Goal: Task Accomplishment & Management: Manage account settings

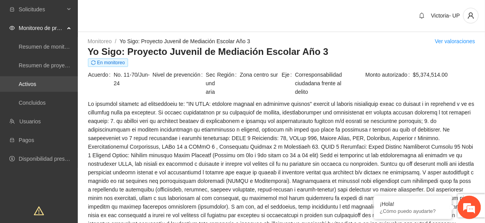
click at [36, 81] on link "Activos" at bounding box center [28, 84] width 18 height 6
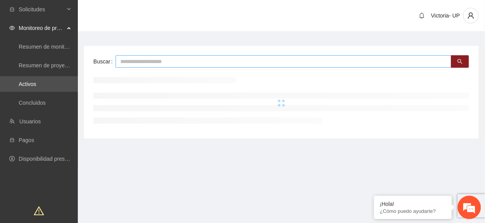
click at [144, 61] on input "text" at bounding box center [284, 61] width 336 height 12
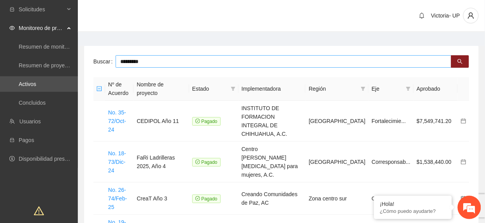
type input "*********"
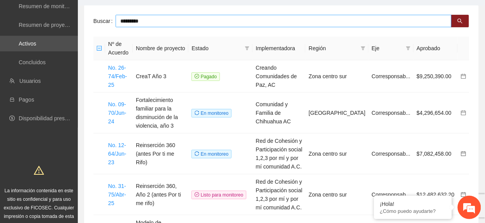
scroll to position [52, 0]
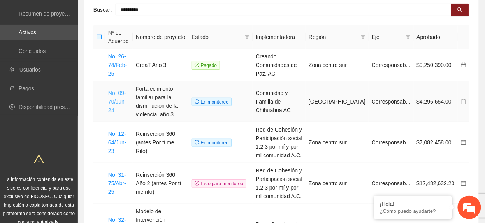
click at [117, 102] on link "No. 09-70/Jun-24" at bounding box center [117, 101] width 18 height 23
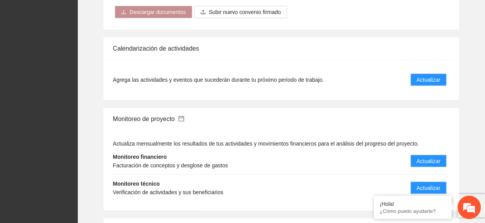
scroll to position [881, 0]
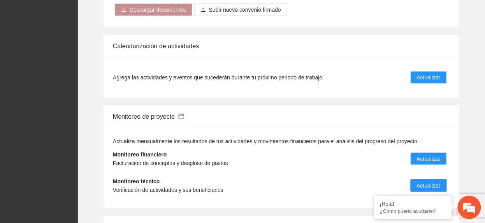
drag, startPoint x: 424, startPoint y: 176, endPoint x: 430, endPoint y: 179, distance: 7.1
click at [424, 181] on span "Actualizar" at bounding box center [429, 185] width 24 height 9
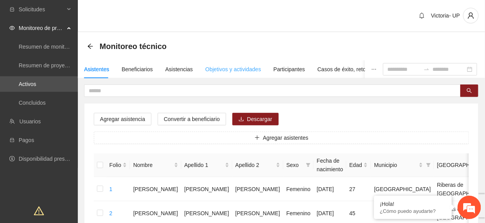
click at [224, 64] on div "Objetivos y actividades" at bounding box center [233, 69] width 56 height 18
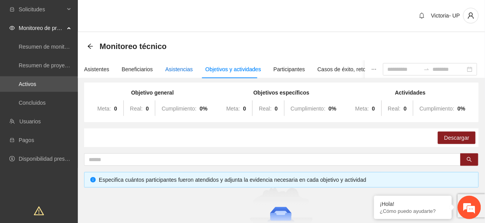
click at [174, 66] on div "Asistencias" at bounding box center [179, 69] width 28 height 9
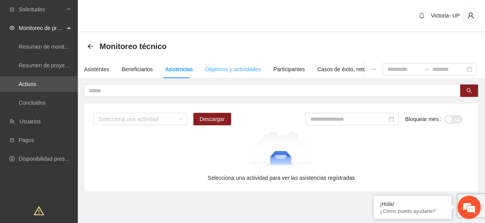
click at [234, 74] on div "Objetivos y actividades" at bounding box center [233, 69] width 56 height 18
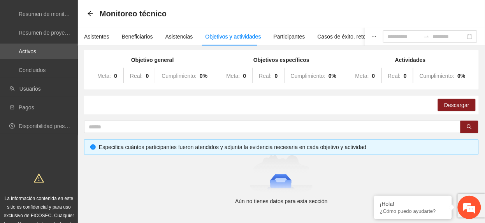
scroll to position [62, 0]
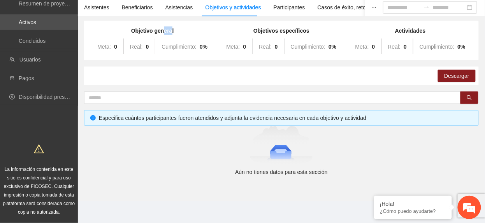
click at [168, 23] on div "Objetivo general Meta: 0 Real: 0 Cumplimiento: 0 % Objetivos específicos Meta: …" at bounding box center [281, 41] width 394 height 40
click at [94, 5] on div "Asistentes" at bounding box center [96, 7] width 25 height 9
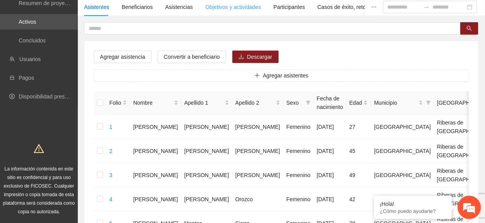
click at [242, 2] on div "Objetivos y actividades" at bounding box center [233, 7] width 56 height 18
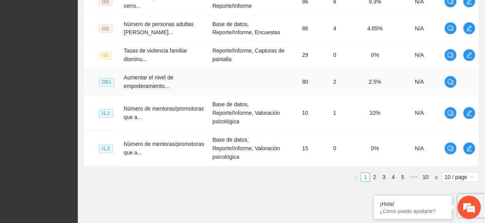
scroll to position [334, 0]
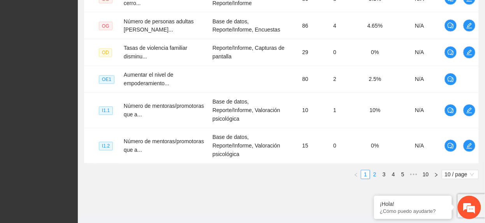
click at [374, 170] on li "2" at bounding box center [374, 174] width 9 height 9
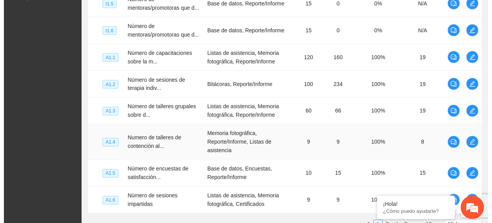
scroll to position [231, 0]
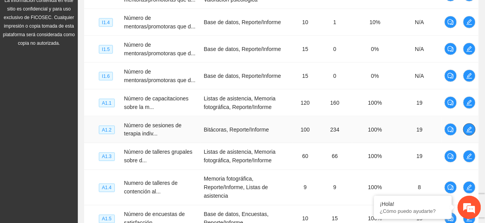
click at [470, 130] on icon "edit" at bounding box center [469, 129] width 6 height 6
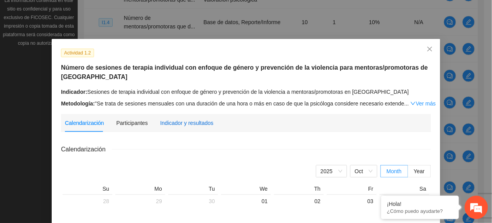
click at [184, 122] on div "Indicador y resultados" at bounding box center [186, 123] width 53 height 9
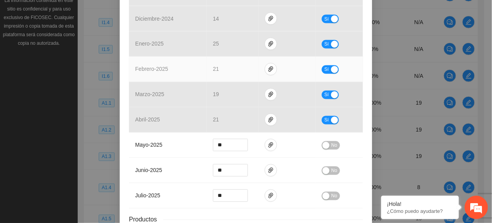
scroll to position [397, 0]
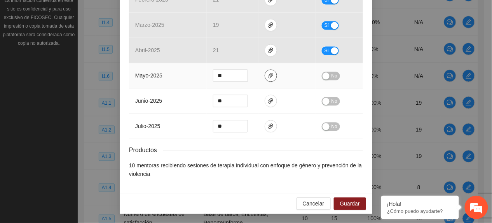
click at [265, 79] on button "button" at bounding box center [271, 75] width 12 height 12
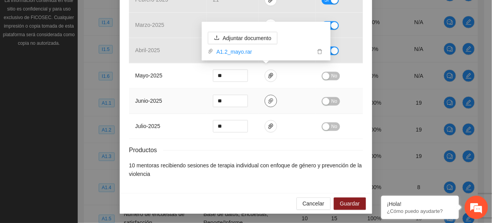
drag, startPoint x: 264, startPoint y: 100, endPoint x: 265, endPoint y: 107, distance: 7.5
click at [268, 100] on icon "paper-clip" at bounding box center [271, 101] width 6 height 6
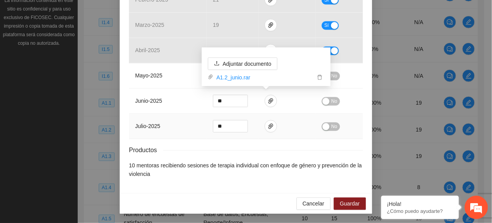
click at [266, 132] on td at bounding box center [287, 126] width 57 height 25
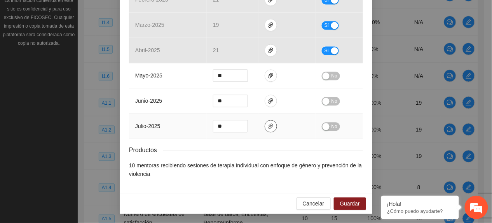
click at [269, 128] on icon "paper-clip" at bounding box center [271, 125] width 5 height 5
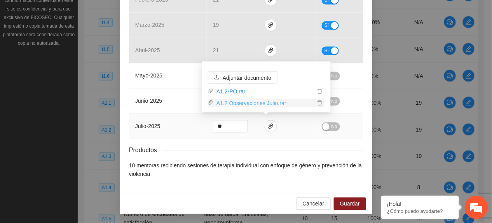
click at [245, 105] on link "A1.2 Observaciones Julio.rar" at bounding box center [265, 103] width 102 height 9
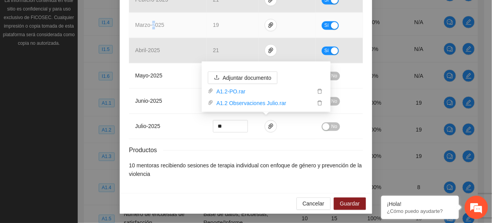
click at [154, 32] on td "marzo - 2025" at bounding box center [168, 24] width 78 height 25
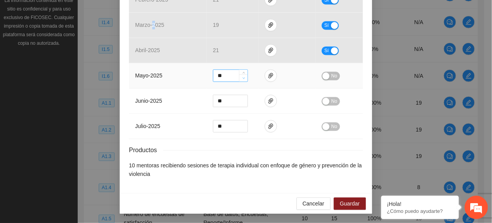
type input "**"
click at [242, 79] on span "down" at bounding box center [244, 78] width 5 height 5
drag, startPoint x: 330, startPoint y: 74, endPoint x: 325, endPoint y: 75, distance: 5.3
click at [332, 75] on span "No" at bounding box center [335, 76] width 6 height 9
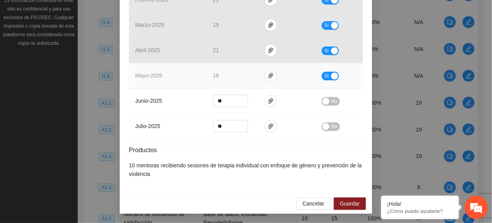
drag, startPoint x: 326, startPoint y: 75, endPoint x: 252, endPoint y: 78, distance: 73.6
click at [326, 75] on button "Sí" at bounding box center [330, 76] width 17 height 9
drag, startPoint x: 222, startPoint y: 72, endPoint x: 184, endPoint y: 64, distance: 39.7
click at [184, 64] on tr "mayo - 2025 ** No" at bounding box center [246, 75] width 234 height 25
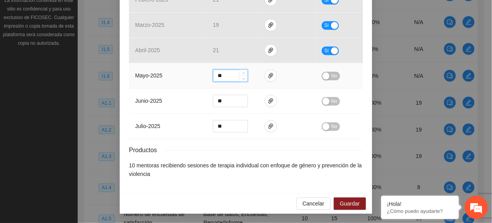
type input "**"
click at [332, 74] on span "No" at bounding box center [335, 76] width 6 height 9
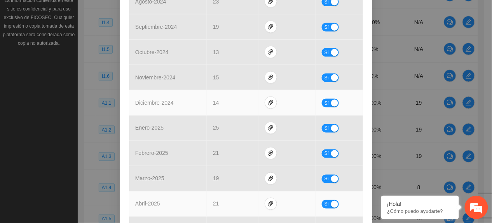
scroll to position [344, 0]
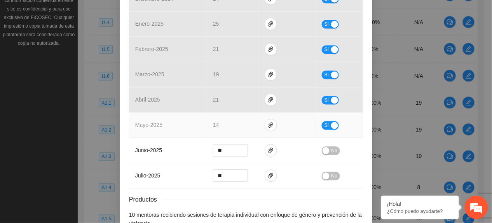
drag, startPoint x: 325, startPoint y: 125, endPoint x: 277, endPoint y: 126, distance: 48.2
click at [325, 126] on span "Sí" at bounding box center [327, 125] width 5 height 9
drag, startPoint x: 221, startPoint y: 125, endPoint x: 156, endPoint y: 129, distance: 65.1
click at [159, 131] on tr "mayo - 2025 ** No" at bounding box center [246, 125] width 234 height 25
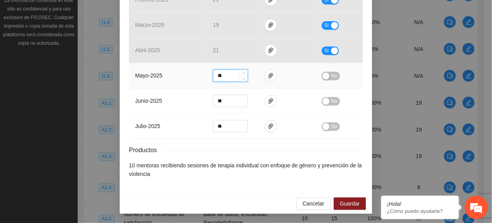
type input "**"
drag, startPoint x: 327, startPoint y: 75, endPoint x: 349, endPoint y: 109, distance: 41.3
click at [327, 75] on button "No" at bounding box center [331, 76] width 18 height 9
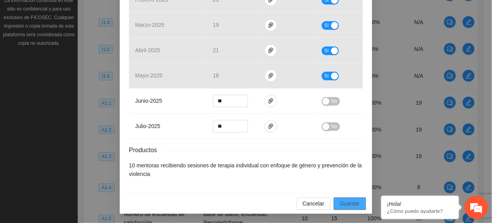
drag, startPoint x: 352, startPoint y: 206, endPoint x: 345, endPoint y: 201, distance: 9.1
click at [350, 206] on span "Guardar" at bounding box center [350, 203] width 20 height 9
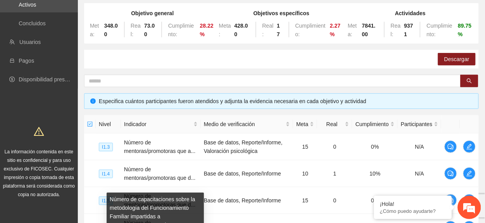
scroll to position [0, 0]
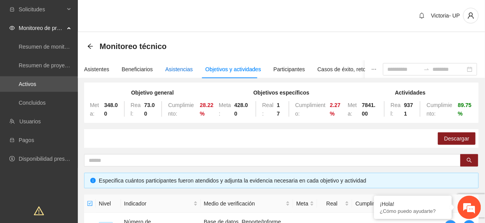
click at [173, 71] on div "Asistencias" at bounding box center [179, 69] width 28 height 9
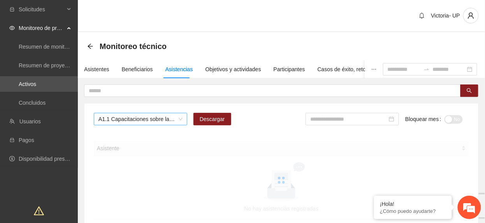
click at [156, 119] on span "A1.1 Capacitaciones sobre la metodología de funcionamiento familiar a promotora…" at bounding box center [140, 119] width 84 height 12
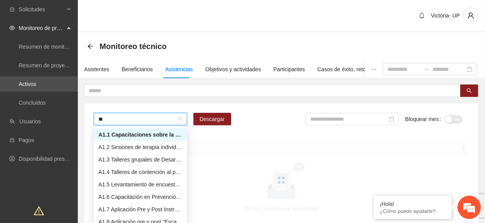
type input "***"
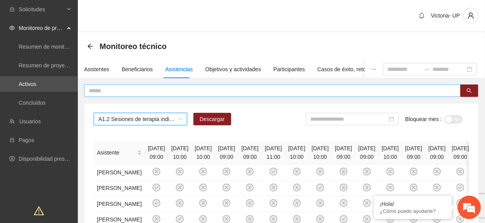
click at [188, 92] on input "text" at bounding box center [269, 90] width 361 height 9
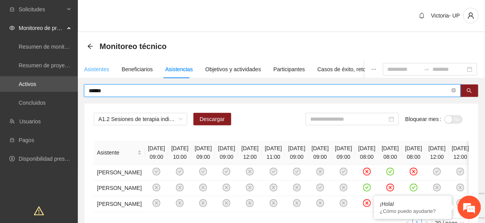
type input "******"
click at [102, 67] on div "Asistentes" at bounding box center [96, 69] width 25 height 9
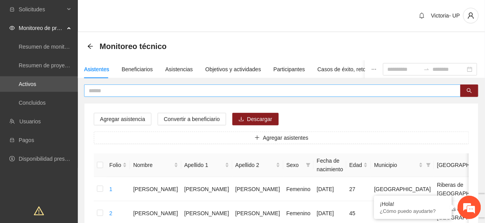
click at [117, 89] on input "text" at bounding box center [269, 90] width 361 height 9
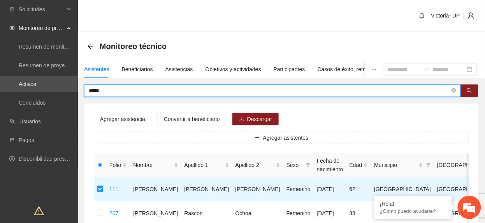
drag, startPoint x: 142, startPoint y: 93, endPoint x: -3, endPoint y: 60, distance: 148.7
click at [0, 60] on html "Solicitudes Monitoreo de proyectos Resumen de monitoreo Resumen de proyectos ap…" at bounding box center [242, 111] width 485 height 223
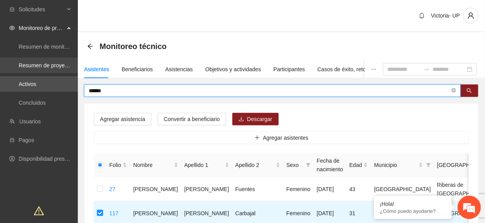
drag, startPoint x: 92, startPoint y: 88, endPoint x: 2, endPoint y: 56, distance: 95.2
click at [2, 56] on section "Solicitudes Monitoreo de proyectos Resumen de monitoreo Resumen de proyectos ap…" at bounding box center [242, 176] width 485 height 352
type input "**********"
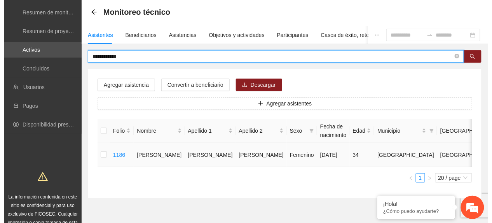
scroll to position [52, 0]
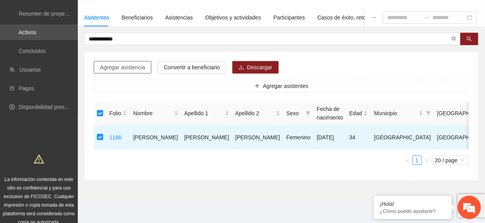
click at [138, 67] on span "Agregar asistencia" at bounding box center [122, 67] width 45 height 9
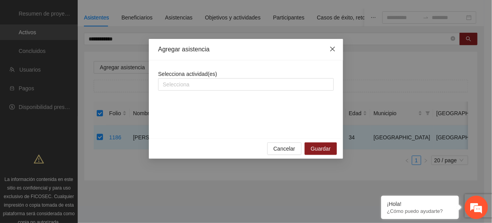
drag, startPoint x: 335, startPoint y: 44, endPoint x: 333, endPoint y: 48, distance: 5.2
click at [335, 45] on span "Close" at bounding box center [332, 49] width 21 height 21
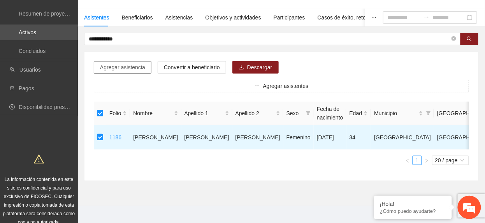
click at [135, 67] on span "Agregar asistencia" at bounding box center [122, 67] width 45 height 9
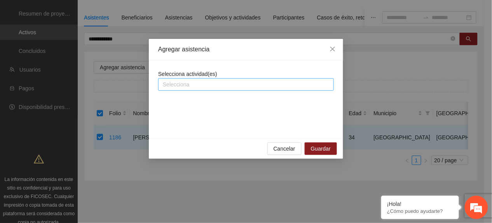
click at [320, 89] on div at bounding box center [246, 84] width 172 height 9
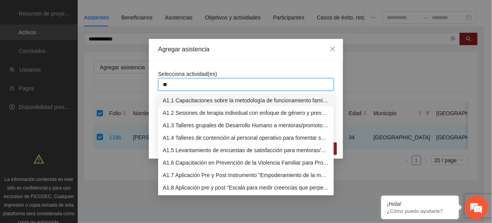
type input "***"
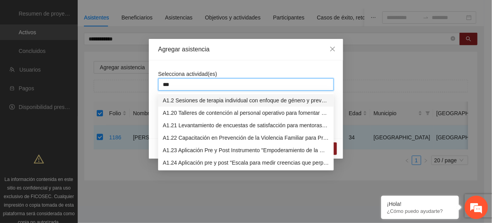
click at [304, 97] on div "A1.2 Sesiones de terapia individual con enfoque de género y prevención de la vi…" at bounding box center [246, 100] width 166 height 9
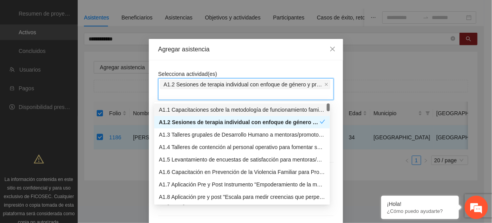
click at [276, 53] on div "Agregar asistencia" at bounding box center [246, 49] width 176 height 9
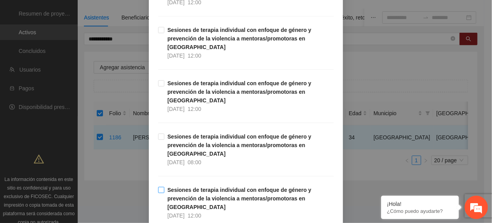
scroll to position [2904, 0]
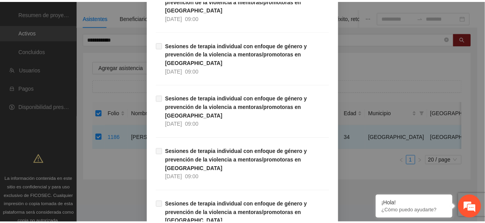
scroll to position [10957, 0]
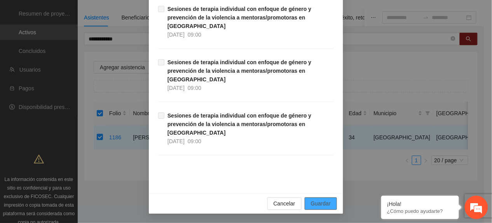
click at [320, 206] on span "Guardar" at bounding box center [321, 203] width 20 height 9
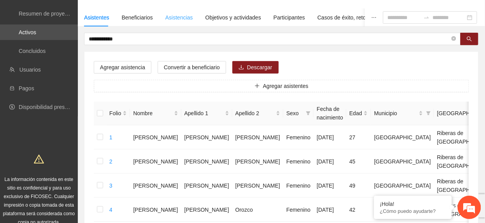
click at [171, 22] on div "Asistencias" at bounding box center [179, 18] width 28 height 18
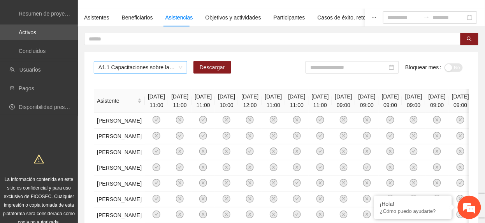
click at [163, 74] on div "A1.1 Capacitaciones sobre la metodología de funcionamiento familiar a promotora…" at bounding box center [281, 70] width 375 height 19
click at [161, 71] on span "A1.1 Capacitaciones sobre la metodología de funcionamiento familiar a promotora…" at bounding box center [140, 67] width 84 height 12
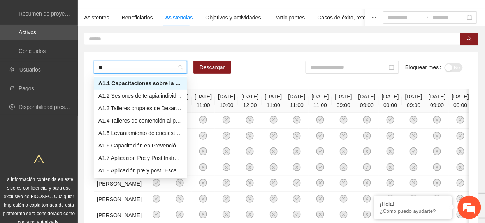
type input "***"
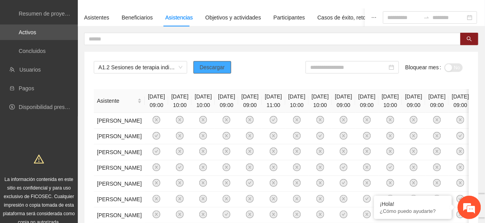
click at [224, 67] on button "Descargar" at bounding box center [212, 67] width 38 height 12
drag, startPoint x: 204, startPoint y: 91, endPoint x: 210, endPoint y: 90, distance: 5.9
click at [206, 91] on th "15/08/2024 10:00" at bounding box center [202, 101] width 23 height 24
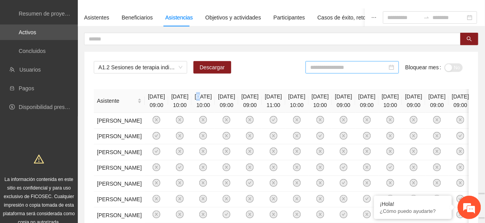
click at [365, 67] on input at bounding box center [348, 67] width 77 height 9
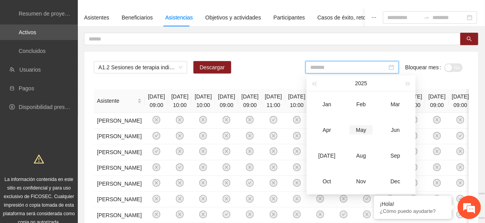
click at [358, 131] on div "May" at bounding box center [360, 129] width 23 height 9
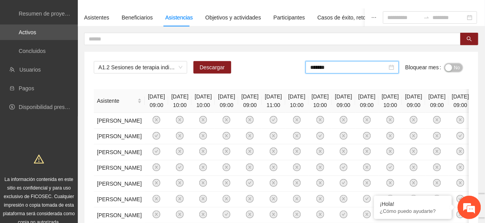
drag, startPoint x: 453, startPoint y: 65, endPoint x: 489, endPoint y: 102, distance: 51.4
click at [454, 66] on span "No" at bounding box center [457, 67] width 6 height 9
drag, startPoint x: 362, startPoint y: 67, endPoint x: 375, endPoint y: 100, distance: 36.0
click at [362, 67] on input "*******" at bounding box center [350, 67] width 77 height 9
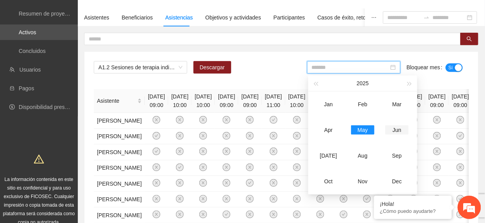
click at [389, 131] on div "Jun" at bounding box center [396, 129] width 23 height 9
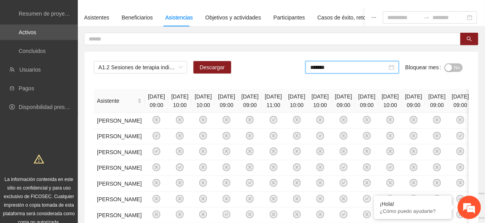
drag, startPoint x: 338, startPoint y: 68, endPoint x: 334, endPoint y: 116, distance: 47.6
click at [338, 70] on input "*******" at bounding box center [348, 67] width 77 height 9
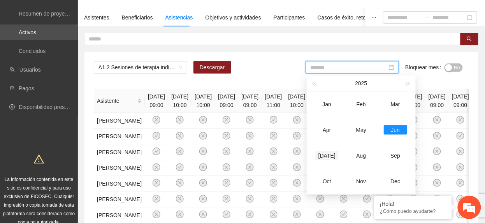
click at [329, 154] on div "Jul" at bounding box center [326, 155] width 23 height 9
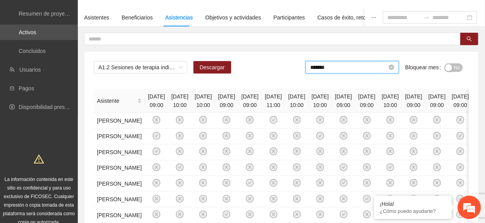
drag, startPoint x: 341, startPoint y: 65, endPoint x: 346, endPoint y: 70, distance: 6.3
click at [343, 67] on input "*******" at bounding box center [348, 67] width 77 height 9
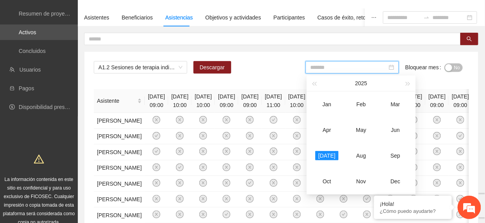
click at [396, 131] on div "Jun" at bounding box center [394, 129] width 23 height 9
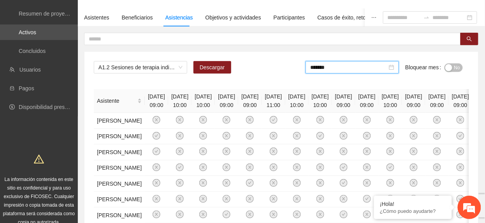
click at [453, 67] on button "No" at bounding box center [453, 67] width 18 height 9
click at [325, 65] on input "*******" at bounding box center [350, 67] width 77 height 9
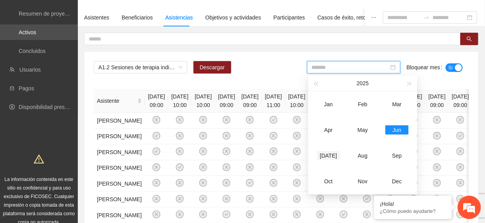
drag, startPoint x: 334, startPoint y: 150, endPoint x: 383, endPoint y: 117, distance: 58.7
click at [335, 150] on td "Jul" at bounding box center [328, 156] width 34 height 26
type input "*******"
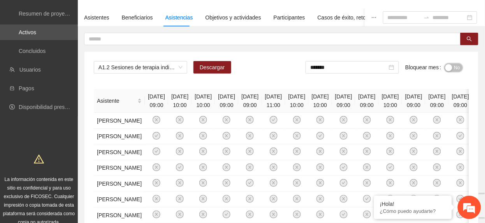
drag, startPoint x: 455, startPoint y: 64, endPoint x: 444, endPoint y: 90, distance: 28.1
click at [455, 65] on span "No" at bounding box center [457, 67] width 6 height 9
click at [159, 66] on span "A1.2 Sesiones de terapia individual con enfoque de género y prevención de la vi…" at bounding box center [140, 67] width 84 height 12
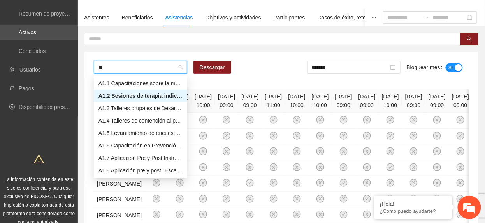
type input "***"
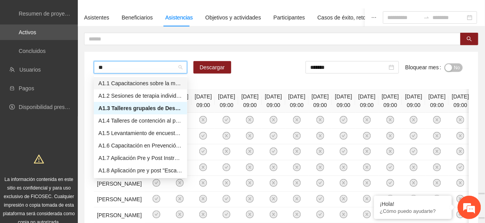
type input "***"
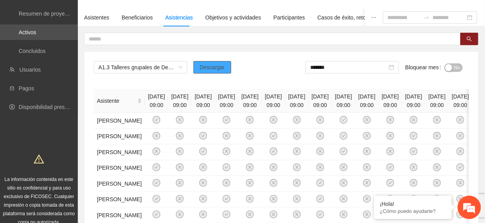
click at [206, 67] on span "Descargar" at bounding box center [212, 67] width 25 height 9
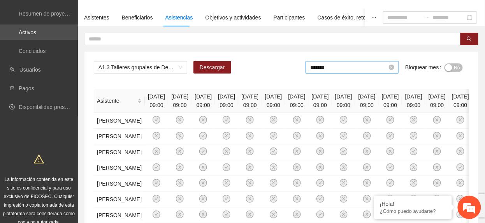
click at [338, 68] on input "*******" at bounding box center [348, 67] width 77 height 9
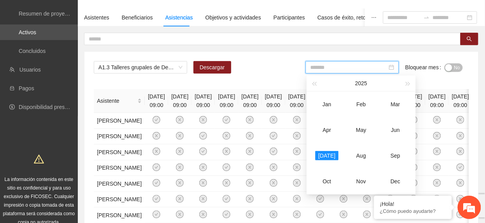
drag, startPoint x: 363, startPoint y: 131, endPoint x: 480, endPoint y: 46, distance: 144.9
click at [364, 128] on div "May" at bounding box center [360, 129] width 23 height 9
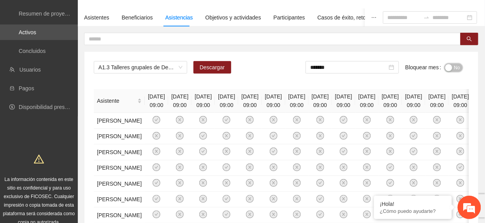
drag, startPoint x: 455, startPoint y: 67, endPoint x: 361, endPoint y: 80, distance: 95.0
click at [455, 68] on span "No" at bounding box center [457, 67] width 6 height 9
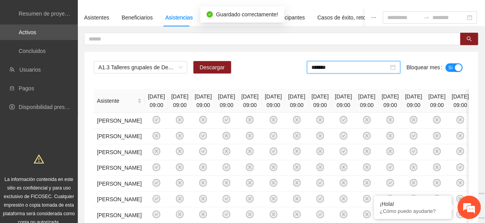
drag, startPoint x: 349, startPoint y: 70, endPoint x: 347, endPoint y: 88, distance: 17.6
click at [349, 71] on input "*******" at bounding box center [350, 67] width 77 height 9
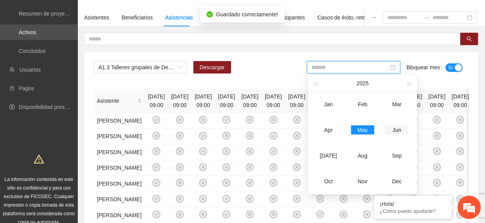
click at [396, 128] on div "Jun" at bounding box center [396, 129] width 23 height 9
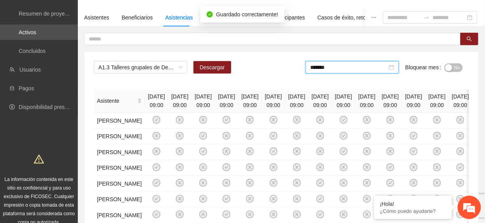
click at [454, 67] on span "No" at bounding box center [457, 67] width 6 height 9
drag, startPoint x: 335, startPoint y: 70, endPoint x: 335, endPoint y: 94, distance: 23.3
click at [334, 72] on input "*******" at bounding box center [350, 67] width 77 height 9
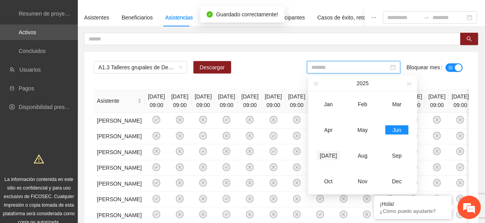
click at [330, 151] on div "Jul" at bounding box center [328, 155] width 23 height 9
type input "*******"
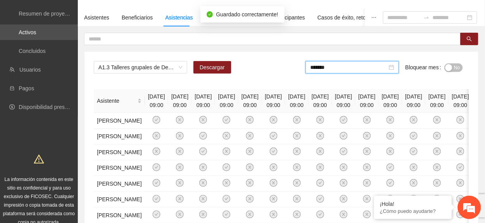
click at [456, 69] on span "No" at bounding box center [457, 67] width 6 height 9
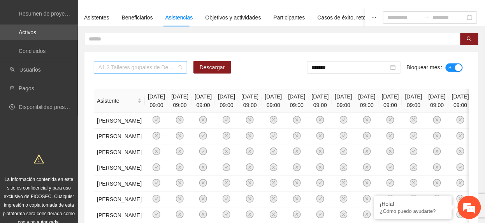
click at [150, 67] on span "A1.3 Talleres grupales de Desarrollo Humano a mentoras/promotoras de Punta Orie…" at bounding box center [140, 67] width 84 height 12
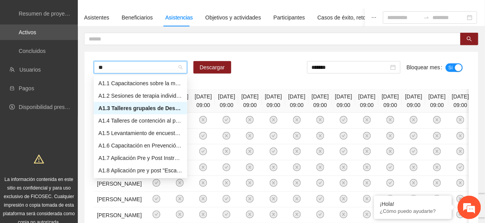
type input "***"
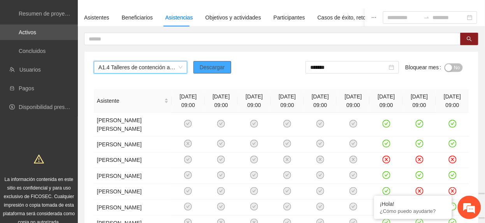
click at [224, 64] on button "Descargar" at bounding box center [212, 67] width 38 height 12
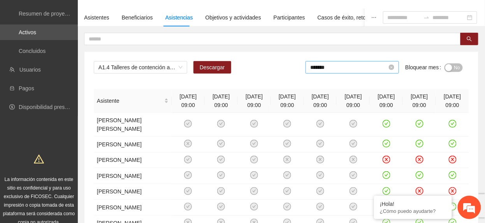
click at [347, 71] on input "*******" at bounding box center [348, 67] width 77 height 9
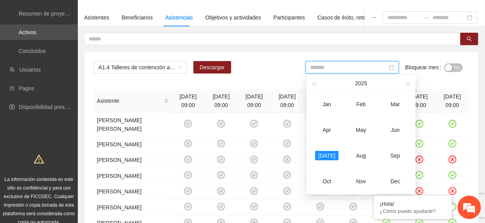
drag, startPoint x: 324, startPoint y: 130, endPoint x: 489, endPoint y: 53, distance: 182.2
click at [324, 130] on div "Apr" at bounding box center [326, 129] width 23 height 9
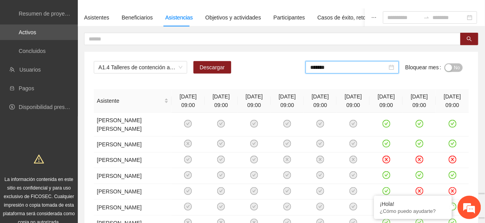
click at [455, 67] on span "No" at bounding box center [457, 67] width 6 height 9
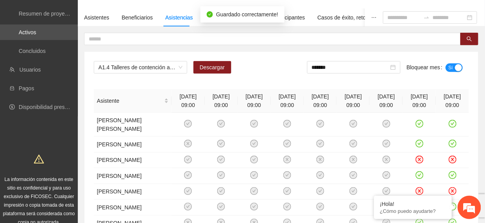
drag, startPoint x: 349, startPoint y: 68, endPoint x: 355, endPoint y: 82, distance: 15.2
click at [349, 68] on input "*******" at bounding box center [350, 67] width 77 height 9
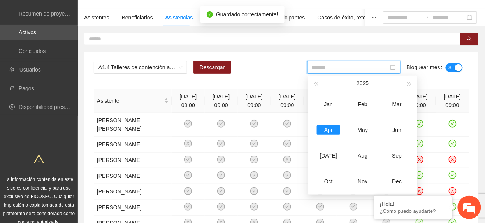
drag, startPoint x: 364, startPoint y: 131, endPoint x: 425, endPoint y: 92, distance: 72.3
click at [365, 131] on div "May" at bounding box center [362, 129] width 23 height 9
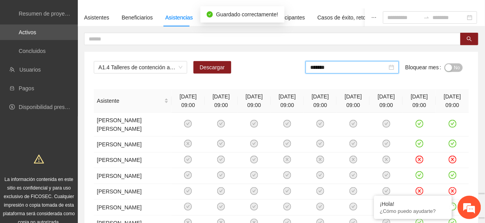
click at [458, 68] on span "No" at bounding box center [457, 67] width 6 height 9
drag, startPoint x: 359, startPoint y: 70, endPoint x: 373, endPoint y: 100, distance: 32.4
click at [359, 70] on input "*******" at bounding box center [350, 67] width 77 height 9
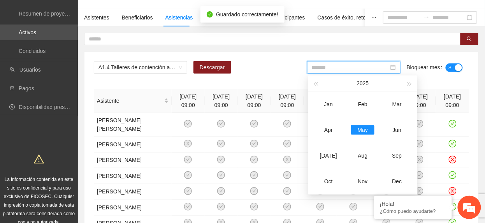
drag, startPoint x: 394, startPoint y: 128, endPoint x: 453, endPoint y: 75, distance: 79.3
click at [397, 123] on td "Jun" at bounding box center [397, 130] width 34 height 26
type input "*******"
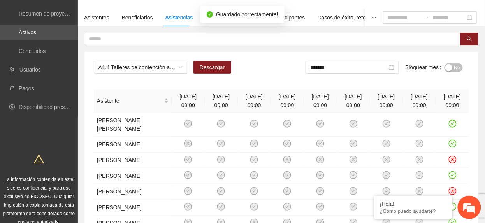
click at [458, 64] on span "No" at bounding box center [457, 67] width 6 height 9
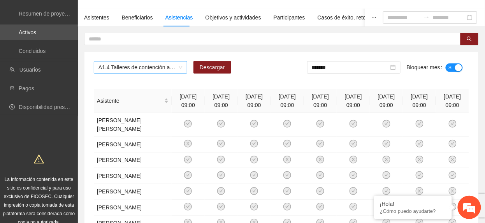
click at [127, 72] on span "A1.4 Talleres de contención al personal operativo para fomentar su autocuidado …" at bounding box center [140, 67] width 84 height 12
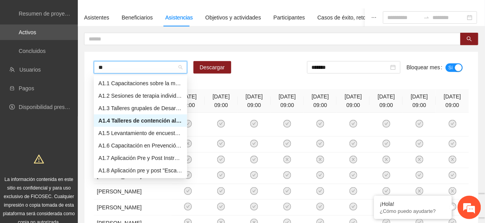
type input "***"
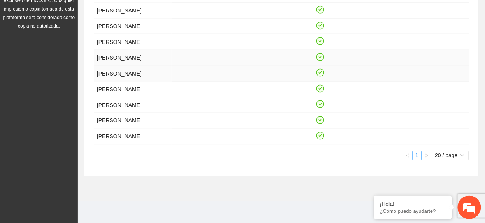
scroll to position [2, 0]
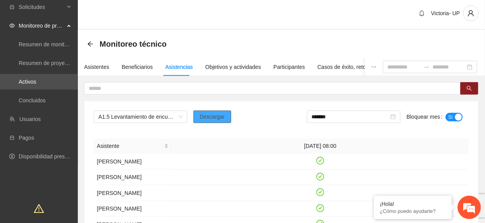
click at [208, 117] on span "Descargar" at bounding box center [212, 116] width 25 height 9
click at [333, 116] on input "*******" at bounding box center [350, 116] width 77 height 9
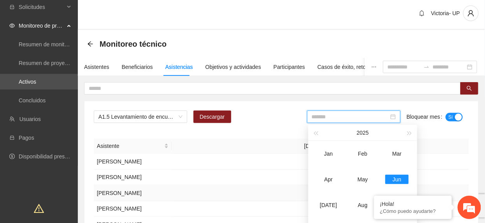
click at [328, 204] on div "Jul" at bounding box center [328, 204] width 23 height 9
type input "*******"
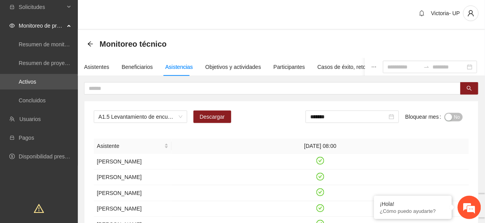
click at [453, 118] on button "No" at bounding box center [453, 117] width 18 height 9
click at [131, 117] on span "A1.5 Levantamiento de encuestas de satisfacción para mentoras/promotoras en Pun…" at bounding box center [140, 117] width 84 height 12
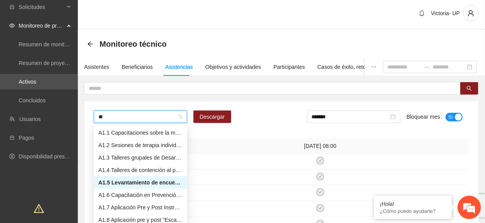
type input "***"
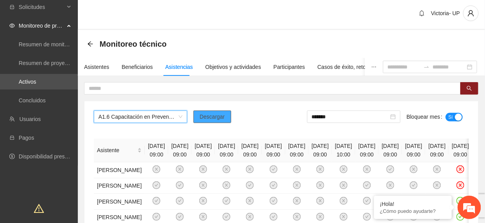
click at [218, 116] on span "Descargar" at bounding box center [212, 116] width 25 height 9
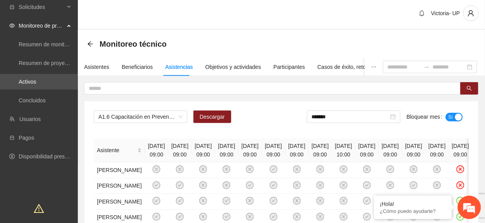
drag, startPoint x: 208, startPoint y: 133, endPoint x: 247, endPoint y: 131, distance: 38.9
drag, startPoint x: 386, startPoint y: 117, endPoint x: 383, endPoint y: 123, distance: 7.0
click at [385, 118] on input "*******" at bounding box center [350, 116] width 77 height 9
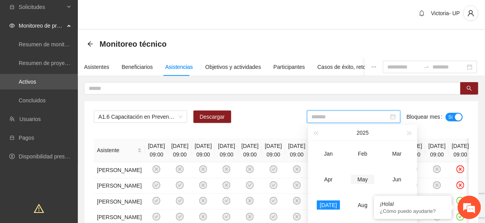
click at [362, 179] on div "May" at bounding box center [362, 179] width 23 height 9
type input "*******"
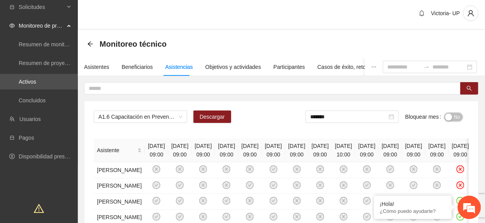
drag, startPoint x: 453, startPoint y: 119, endPoint x: 399, endPoint y: 108, distance: 55.8
click at [451, 119] on button "No" at bounding box center [453, 117] width 18 height 9
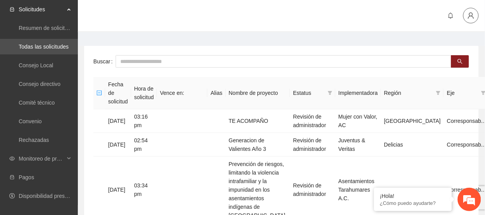
click at [470, 14] on icon "user" at bounding box center [470, 15] width 7 height 7
click at [454, 45] on span "Cerrar sesión" at bounding box center [450, 45] width 49 height 9
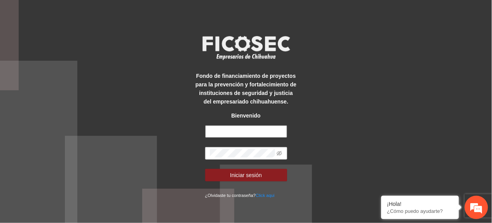
type input "**********"
click at [84, 138] on div "**********" at bounding box center [246, 111] width 492 height 223
click at [279, 156] on icon "eye-invisible" at bounding box center [279, 153] width 5 height 5
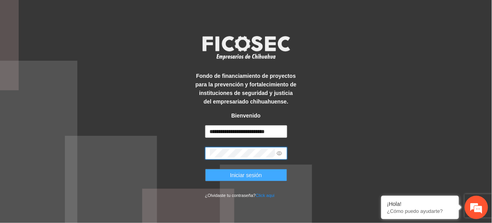
click at [275, 174] on button "Iniciar sesión" at bounding box center [246, 175] width 82 height 12
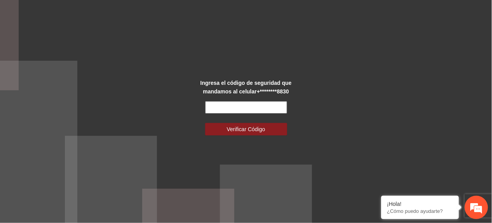
click at [215, 107] on input "text" at bounding box center [246, 107] width 82 height 12
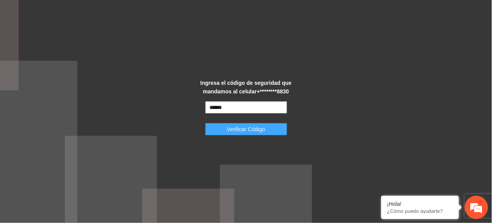
type input "******"
click at [212, 129] on button "Verificar Código" at bounding box center [246, 129] width 82 height 12
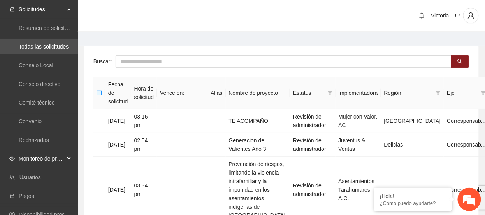
drag, startPoint x: 50, startPoint y: 154, endPoint x: 53, endPoint y: 158, distance: 5.0
click at [50, 154] on span "Monitoreo de proyectos" at bounding box center [42, 159] width 46 height 16
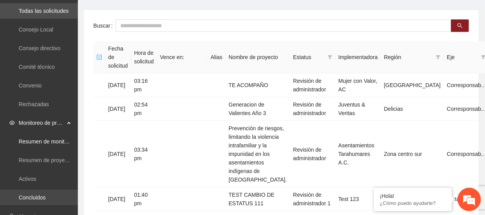
scroll to position [52, 0]
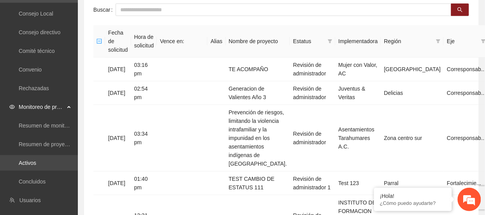
click at [36, 165] on link "Activos" at bounding box center [28, 163] width 18 height 6
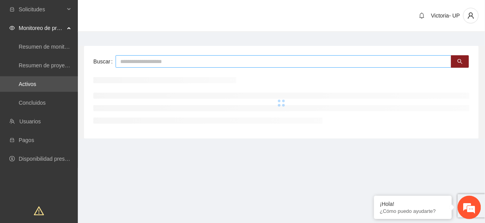
click at [161, 62] on input "text" at bounding box center [284, 61] width 336 height 12
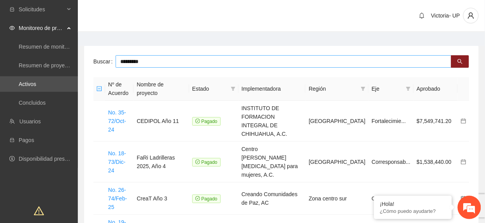
type input "*********"
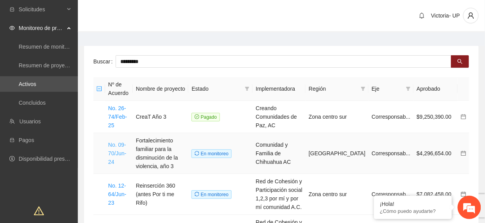
click at [120, 155] on link "No. 09-70/Jun-24" at bounding box center [117, 153] width 18 height 23
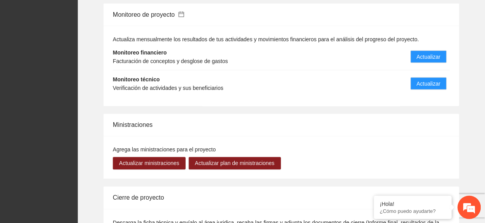
scroll to position [985, 0]
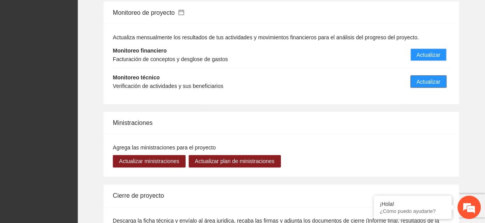
click at [431, 77] on span "Actualizar" at bounding box center [429, 81] width 24 height 9
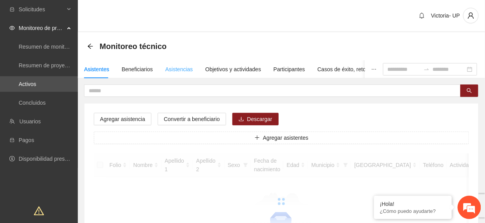
click at [186, 74] on div "Asistencias" at bounding box center [179, 69] width 28 height 18
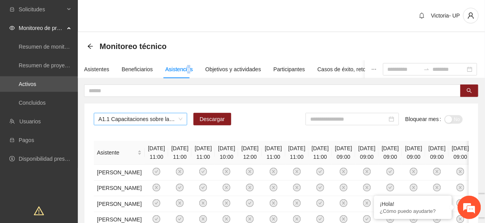
drag, startPoint x: 186, startPoint y: 74, endPoint x: 154, endPoint y: 116, distance: 52.7
click at [154, 117] on span "A1.1 Capacitaciones sobre la metodología de funcionamiento familiar a promotora…" at bounding box center [140, 119] width 84 height 12
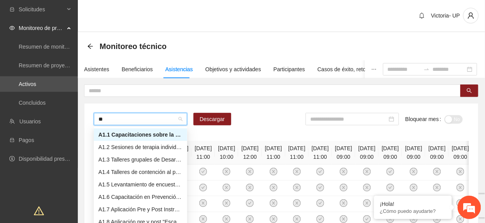
type input "***"
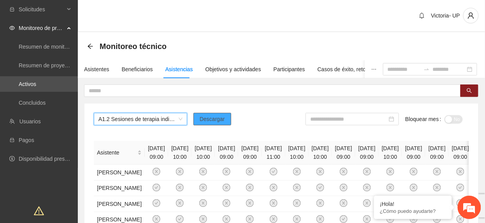
click at [219, 117] on span "Descargar" at bounding box center [212, 119] width 25 height 9
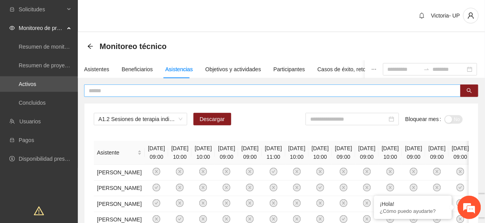
click at [134, 88] on input "text" at bounding box center [269, 90] width 361 height 9
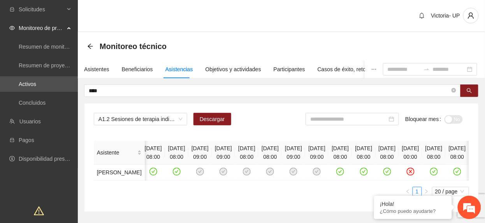
scroll to position [0, 413]
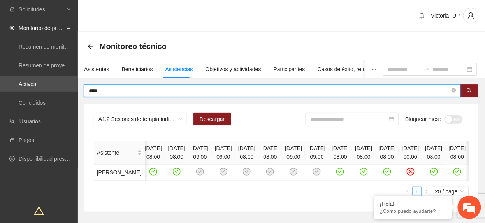
drag, startPoint x: 145, startPoint y: 91, endPoint x: -3, endPoint y: 25, distance: 161.6
click at [0, 25] on html "Solicitudes Monitoreo de proyectos Resumen de monitoreo Resumen de proyectos ap…" at bounding box center [242, 111] width 485 height 223
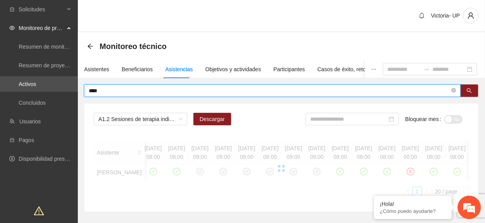
scroll to position [0, 218]
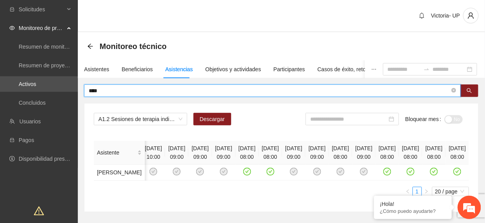
drag, startPoint x: 114, startPoint y: 89, endPoint x: -3, endPoint y: 47, distance: 123.4
click at [0, 47] on html "Solicitudes Monitoreo de proyectos Resumen de monitoreo Resumen de proyectos ap…" at bounding box center [242, 111] width 485 height 223
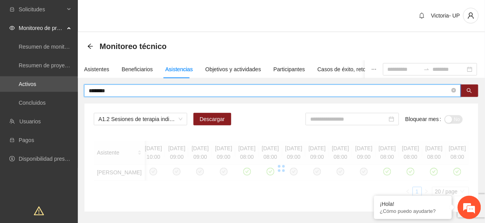
scroll to position [0, 0]
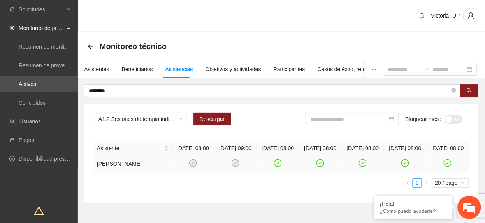
click at [319, 166] on icon "check-circle" at bounding box center [320, 163] width 7 height 7
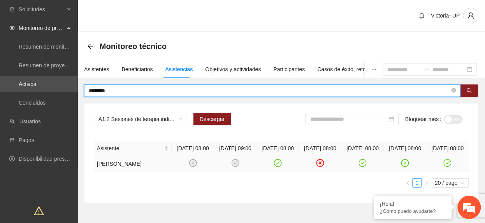
drag, startPoint x: 116, startPoint y: 89, endPoint x: -3, endPoint y: 45, distance: 126.4
click at [0, 45] on html "Solicitudes Monitoreo de proyectos Resumen de monitoreo Resumen de proyectos ap…" at bounding box center [242, 111] width 485 height 223
type input "******"
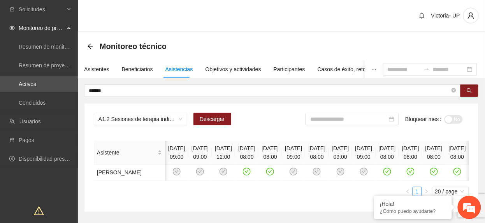
scroll to position [0, 113]
drag, startPoint x: 134, startPoint y: 92, endPoint x: 16, endPoint y: 80, distance: 118.5
click at [16, 80] on section "Solicitudes Monitoreo de proyectos Resumen de monitoreo Resumen de proyectos ap…" at bounding box center [242, 142] width 485 height 285
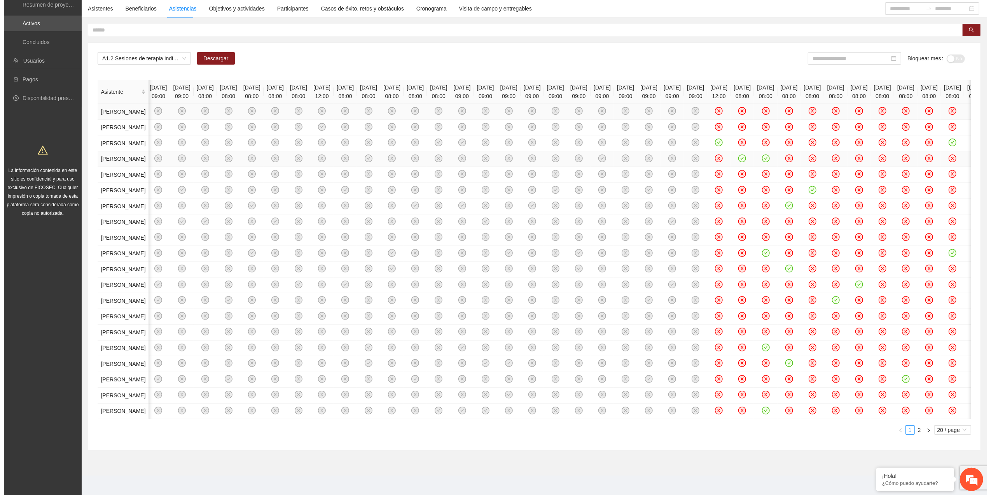
scroll to position [0, 0]
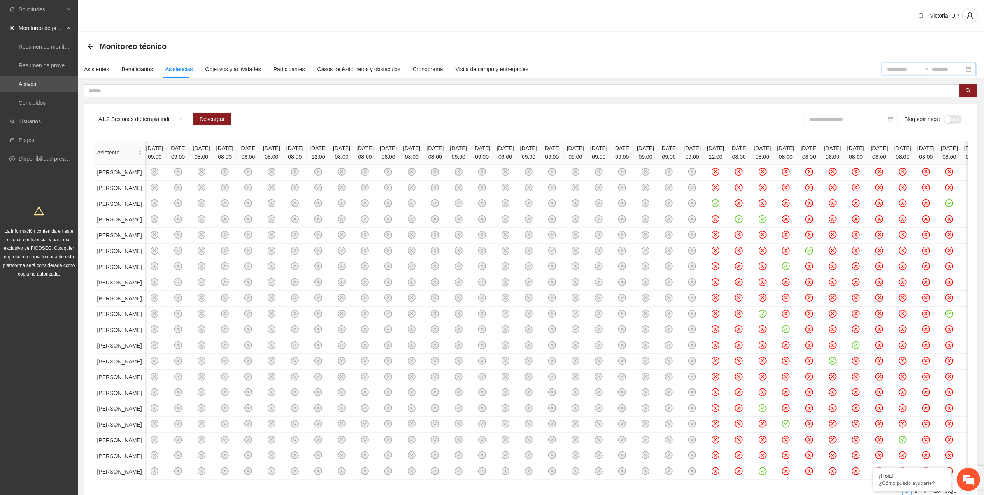
click at [484, 70] on input at bounding box center [902, 69] width 33 height 9
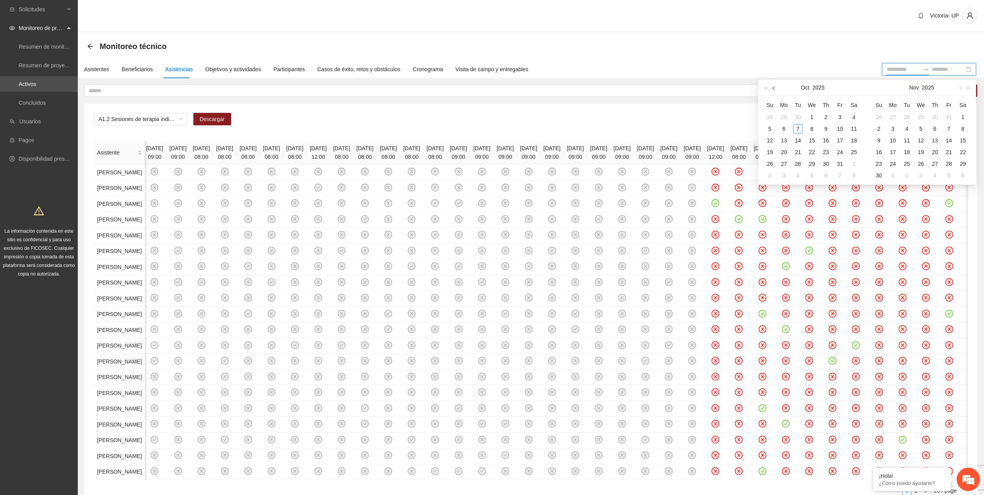
click at [484, 91] on button "button" at bounding box center [774, 88] width 9 height 16
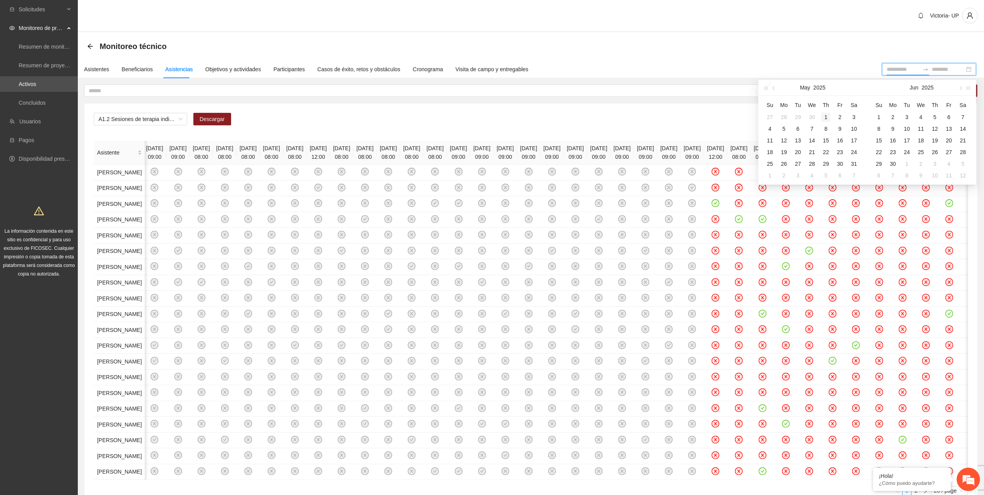
type input "**********"
click at [484, 120] on div "1" at bounding box center [825, 116] width 9 height 9
type input "**********"
click at [484, 164] on div "31" at bounding box center [853, 163] width 9 height 9
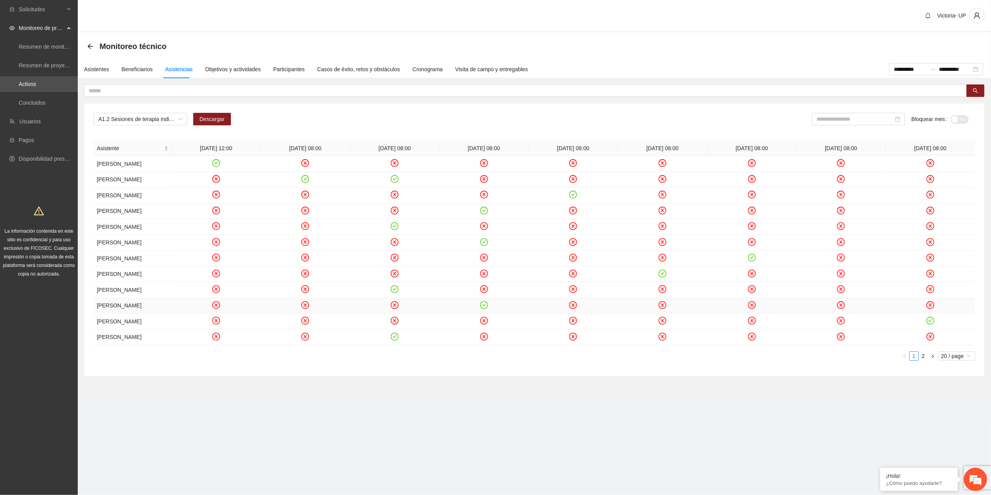
click at [217, 222] on icon "close-circle" at bounding box center [216, 304] width 7 height 7
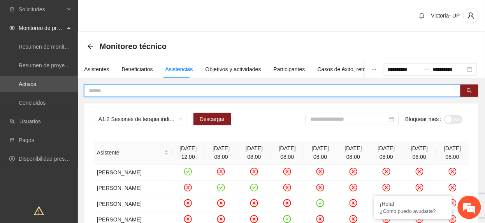
click at [181, 91] on input "text" at bounding box center [269, 90] width 361 height 9
type input "*******"
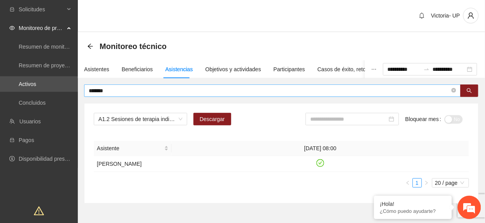
drag, startPoint x: 211, startPoint y: 84, endPoint x: 204, endPoint y: 89, distance: 8.3
click at [208, 88] on span "*******" at bounding box center [272, 90] width 376 height 12
drag, startPoint x: 136, startPoint y: 94, endPoint x: 27, endPoint y: 17, distance: 133.2
click at [27, 30] on section "**********" at bounding box center [242, 142] width 485 height 285
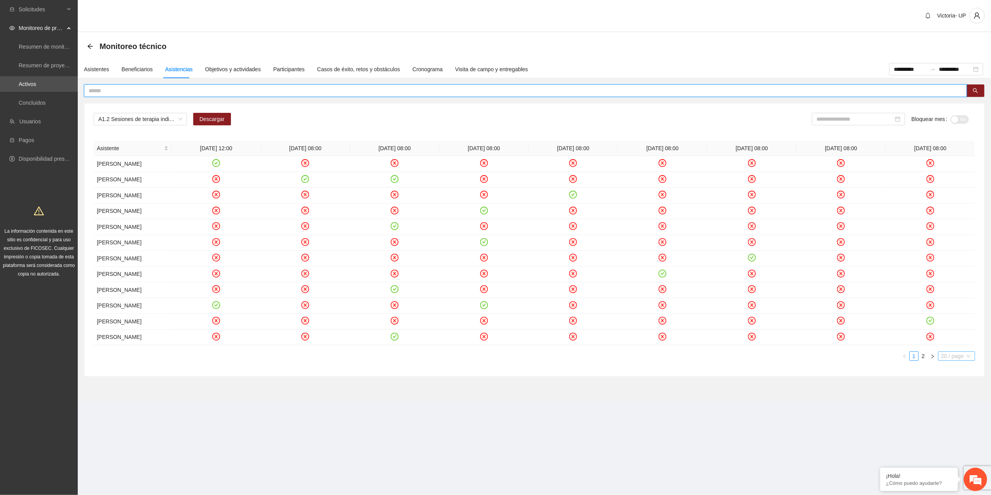
click at [484, 222] on span "20 / page" at bounding box center [957, 356] width 31 height 9
click at [484, 222] on div "100 / page" at bounding box center [957, 407] width 28 height 9
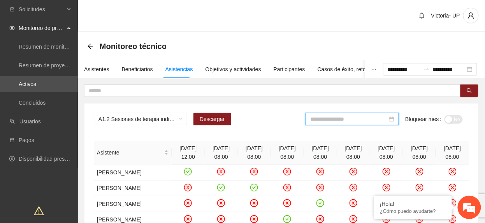
click at [346, 121] on input at bounding box center [348, 119] width 77 height 9
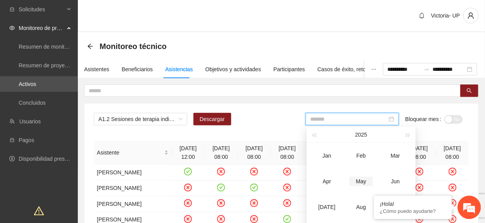
click at [369, 178] on div "May" at bounding box center [360, 181] width 23 height 9
type input "*******"
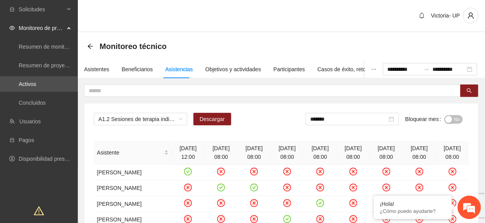
click at [450, 119] on div "button" at bounding box center [448, 119] width 7 height 7
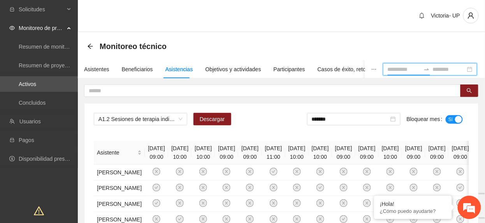
click at [390, 69] on input at bounding box center [403, 69] width 33 height 9
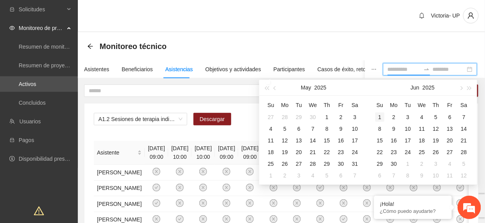
type input "**********"
drag, startPoint x: 379, startPoint y: 116, endPoint x: 383, endPoint y: 123, distance: 8.7
click at [380, 117] on div "1" at bounding box center [379, 116] width 9 height 9
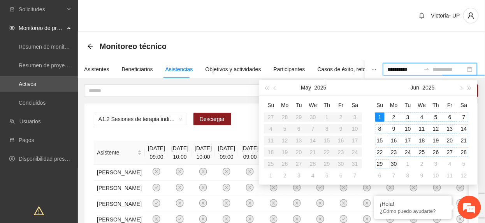
type input "**********"
drag, startPoint x: 394, startPoint y: 165, endPoint x: 397, endPoint y: 158, distance: 7.5
click at [395, 165] on div "30" at bounding box center [393, 163] width 9 height 9
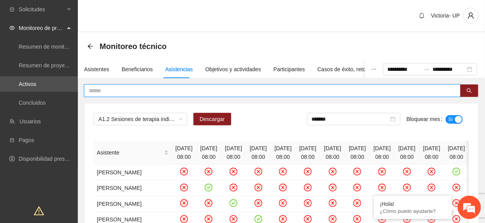
click at [120, 92] on input "text" at bounding box center [269, 90] width 361 height 9
type input "******"
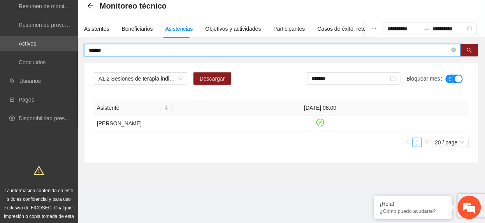
scroll to position [52, 0]
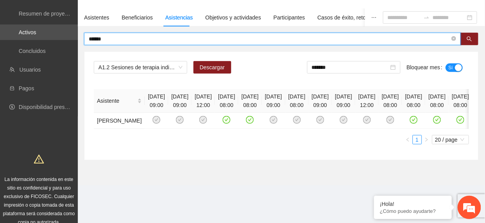
click at [450, 69] on span "Sí" at bounding box center [450, 67] width 5 height 9
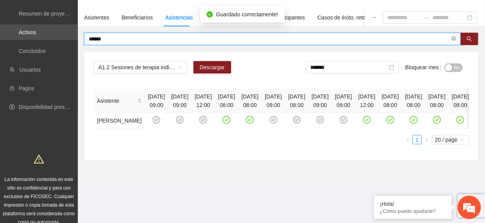
drag, startPoint x: 190, startPoint y: 40, endPoint x: -3, endPoint y: 26, distance: 193.4
click at [0, 26] on html "Solicitudes Monitoreo de proyectos Resumen de monitoreo Resumen de proyectos ap…" at bounding box center [242, 59] width 485 height 223
drag, startPoint x: 141, startPoint y: 38, endPoint x: 10, endPoint y: 32, distance: 131.2
click at [10, 32] on section "Solicitudes Monitoreo de proyectos Resumen de monitoreo Resumen de proyectos ap…" at bounding box center [242, 90] width 485 height 285
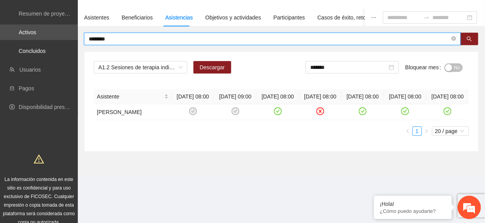
drag, startPoint x: 114, startPoint y: 35, endPoint x: -3, endPoint y: 88, distance: 127.8
click at [0, 88] on html "Solicitudes Monitoreo de proyectos Resumen de monitoreo Resumen de proyectos ap…" at bounding box center [242, 59] width 485 height 223
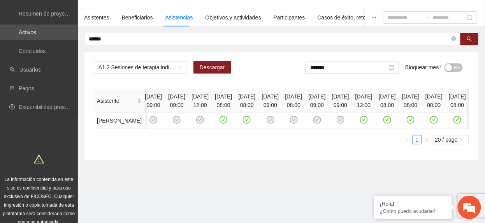
scroll to position [0, 109]
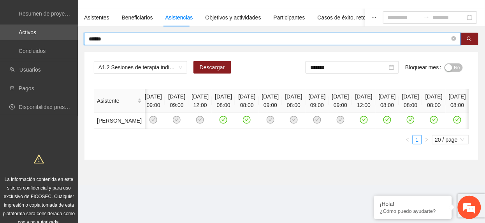
drag, startPoint x: 108, startPoint y: 38, endPoint x: -3, endPoint y: 61, distance: 112.8
click at [0, 61] on html "Solicitudes Monitoreo de proyectos Resumen de monitoreo Resumen de proyectos ap…" at bounding box center [242, 59] width 485 height 223
type input "*****"
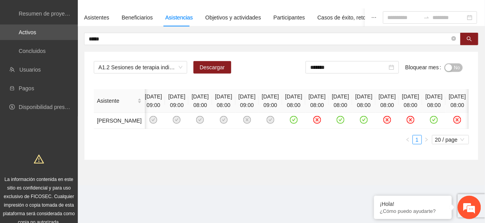
scroll to position [0, 145]
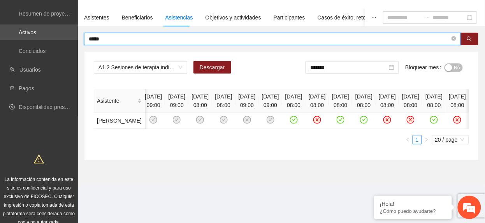
drag, startPoint x: 120, startPoint y: 38, endPoint x: 40, endPoint y: 38, distance: 79.3
click at [40, 38] on section "Solicitudes Monitoreo de proyectos Resumen de monitoreo Resumen de proyectos ap…" at bounding box center [242, 90] width 485 height 285
click at [387, 17] on input at bounding box center [403, 17] width 33 height 9
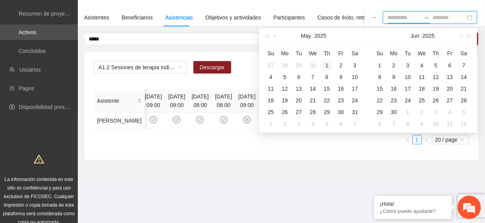
type input "**********"
click at [330, 65] on div "1" at bounding box center [326, 65] width 9 height 9
type input "**********"
click at [352, 113] on div "31" at bounding box center [354, 111] width 9 height 9
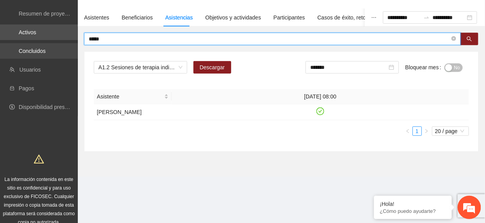
drag, startPoint x: 195, startPoint y: 39, endPoint x: 16, endPoint y: 47, distance: 178.7
click at [16, 47] on section "**********" at bounding box center [242, 90] width 485 height 285
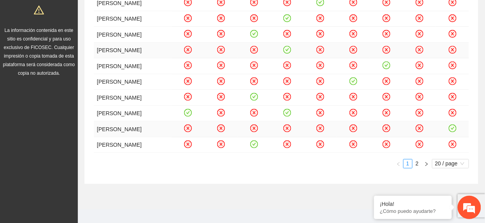
scroll to position [259, 0]
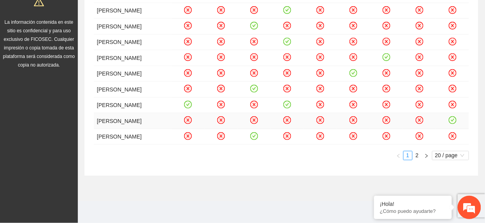
click at [217, 124] on icon "close-circle" at bounding box center [221, 120] width 8 height 8
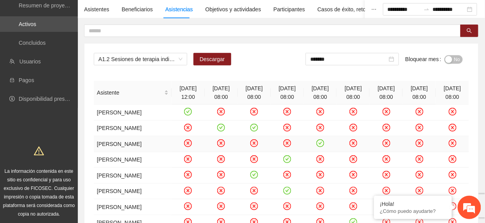
scroll to position [52, 0]
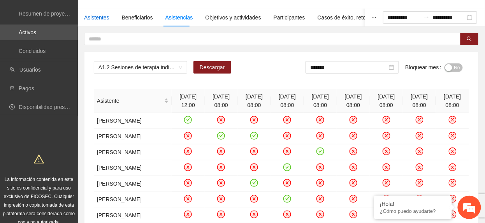
click at [86, 19] on div "Asistentes" at bounding box center [96, 17] width 25 height 9
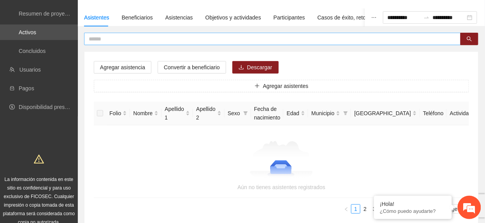
click at [202, 40] on input "text" at bounding box center [269, 39] width 361 height 9
type input "*****"
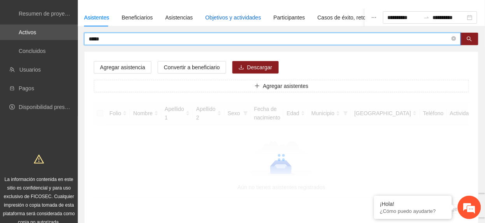
click at [206, 18] on div "Objetivos y actividades" at bounding box center [233, 17] width 56 height 9
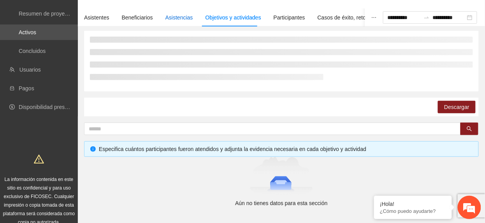
click at [180, 14] on div "Asistencias" at bounding box center [179, 17] width 28 height 9
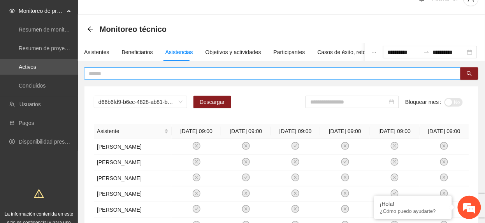
scroll to position [0, 0]
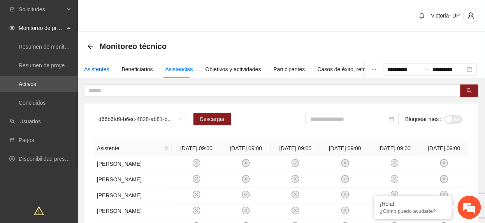
click at [100, 67] on div "Asistentes" at bounding box center [96, 69] width 25 height 9
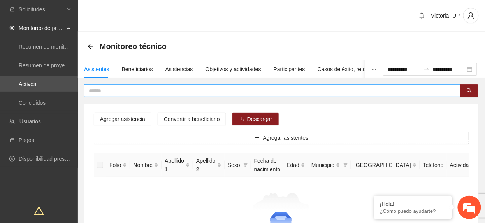
click at [229, 90] on input "text" at bounding box center [269, 90] width 361 height 9
type input "*****"
click at [213, 69] on div "Objetivos y actividades" at bounding box center [233, 69] width 56 height 9
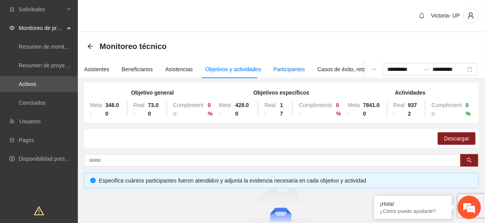
click at [282, 72] on div "Participantes" at bounding box center [289, 69] width 32 height 9
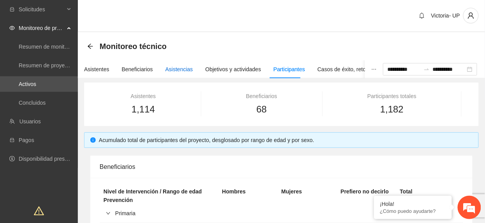
click at [170, 69] on div "Asistencias" at bounding box center [179, 69] width 28 height 9
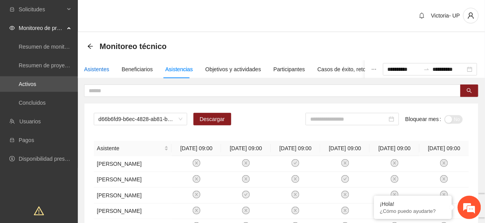
click at [85, 67] on div "Asistentes" at bounding box center [96, 69] width 25 height 9
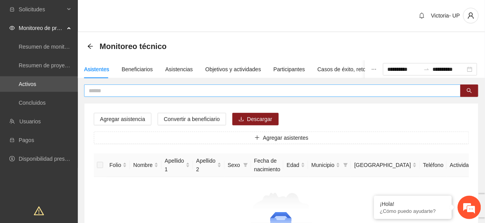
click at [142, 89] on input "text" at bounding box center [269, 90] width 361 height 9
type input "*****"
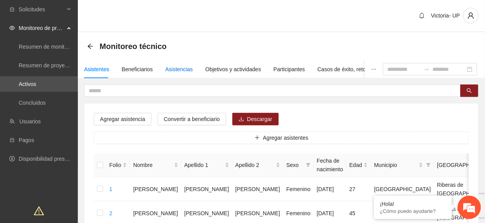
drag, startPoint x: 175, startPoint y: 72, endPoint x: 155, endPoint y: 56, distance: 25.5
click at [173, 70] on div "Asistencias" at bounding box center [179, 69] width 28 height 9
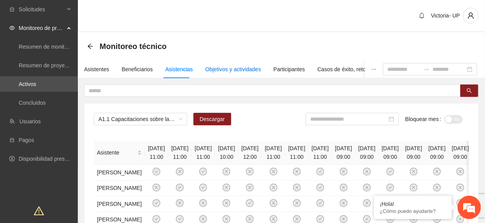
click at [212, 72] on div "Objetivos y actividades" at bounding box center [233, 69] width 56 height 9
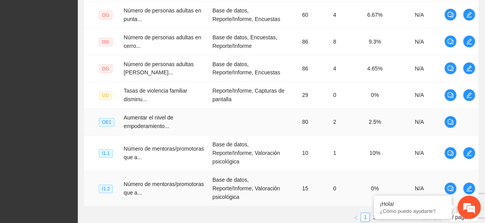
scroll to position [334, 0]
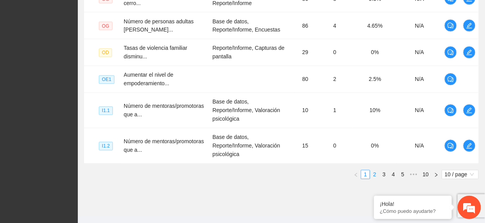
click at [371, 170] on link "2" at bounding box center [374, 174] width 9 height 9
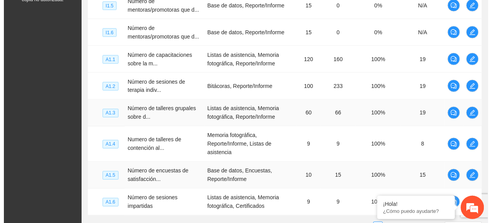
scroll to position [282, 0]
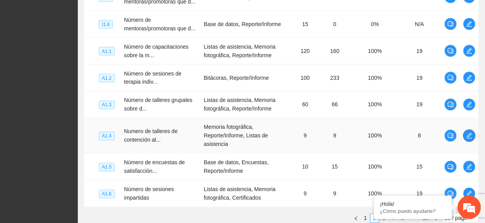
click at [470, 135] on icon "edit" at bounding box center [469, 136] width 6 height 6
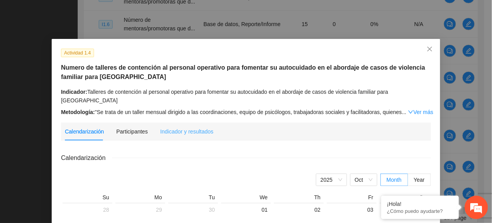
click at [169, 130] on div "Indicador y resultados" at bounding box center [186, 132] width 53 height 18
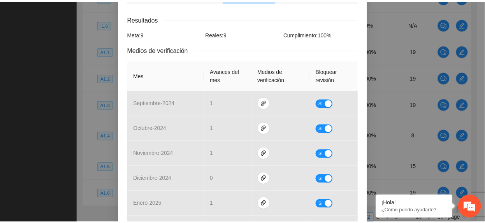
scroll to position [0, 0]
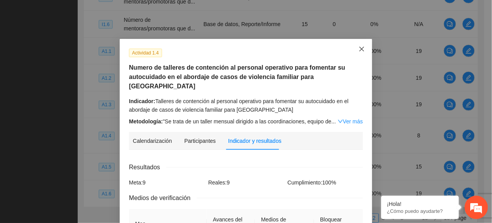
drag, startPoint x: 365, startPoint y: 44, endPoint x: 359, endPoint y: 50, distance: 8.0
click at [364, 46] on span "Close" at bounding box center [362, 49] width 21 height 21
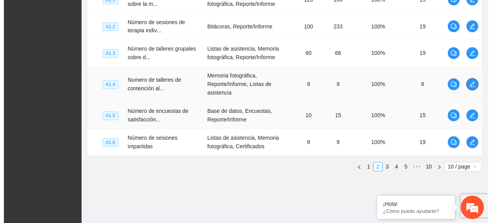
scroll to position [334, 0]
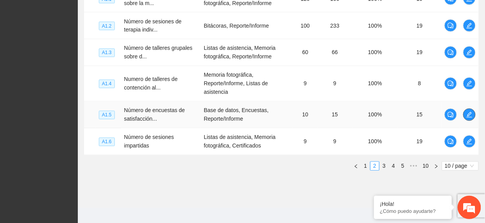
click at [471, 114] on icon "edit" at bounding box center [469, 115] width 6 height 6
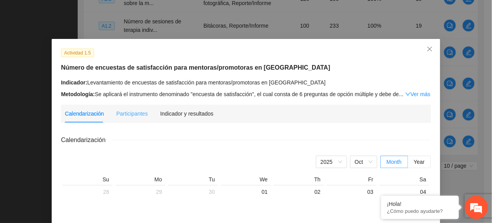
click at [191, 120] on div "Indicador y resultados" at bounding box center [186, 114] width 53 height 18
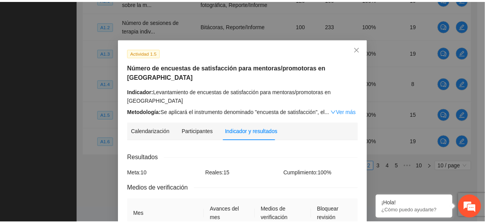
scroll to position [98, 0]
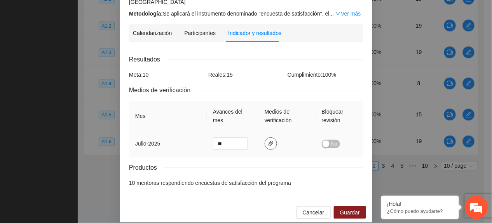
click at [269, 141] on icon "paper-clip" at bounding box center [271, 143] width 5 height 5
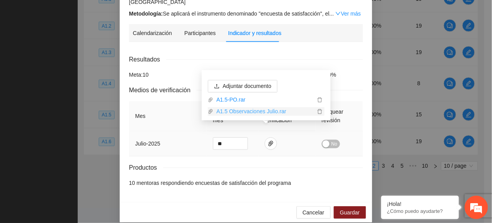
click at [259, 111] on link "A1.5 Observaciones Julio.rar" at bounding box center [265, 111] width 102 height 9
drag, startPoint x: 327, startPoint y: 134, endPoint x: 335, endPoint y: 132, distance: 7.6
click at [332, 140] on span "No" at bounding box center [335, 144] width 6 height 9
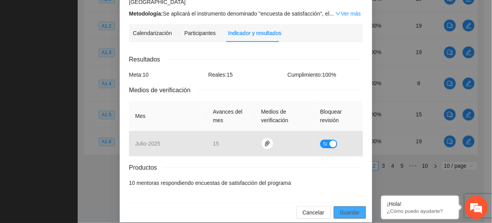
click at [358, 206] on button "Guardar" at bounding box center [350, 212] width 32 height 12
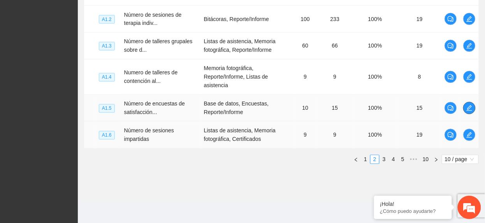
scroll to position [343, 0]
click at [380, 161] on link "3" at bounding box center [384, 159] width 9 height 9
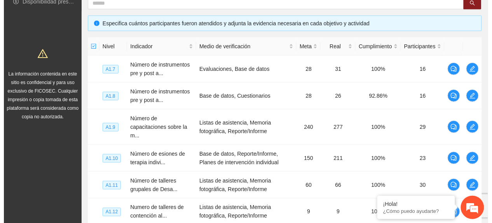
scroll to position [136, 0]
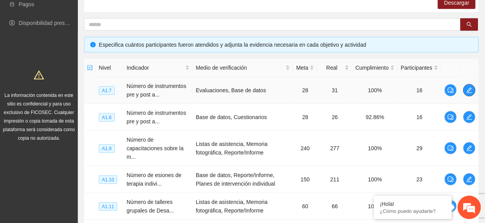
click at [467, 92] on icon "edit" at bounding box center [469, 90] width 6 height 6
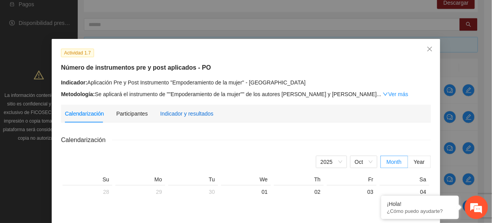
click at [195, 116] on div "Indicador y resultados" at bounding box center [186, 113] width 53 height 9
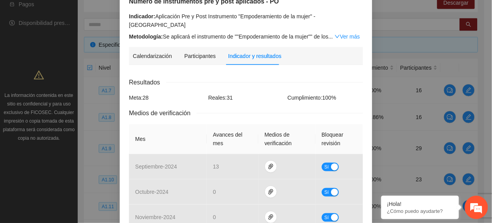
scroll to position [352, 0]
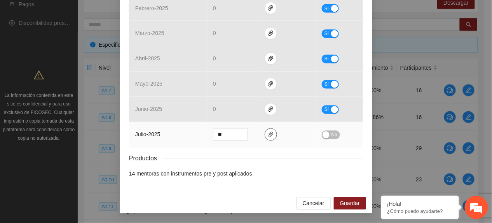
click at [270, 133] on span "paper-clip" at bounding box center [271, 134] width 12 height 6
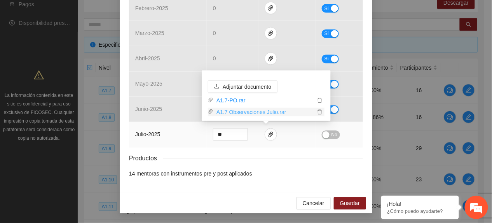
click at [255, 112] on link "A1.7 Observaciones Julio.rar" at bounding box center [265, 112] width 102 height 9
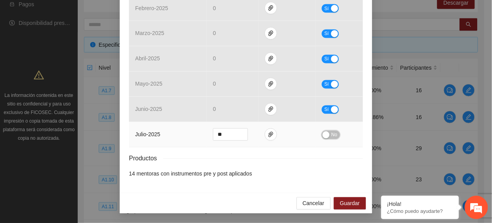
click at [333, 137] on span "No" at bounding box center [335, 135] width 6 height 9
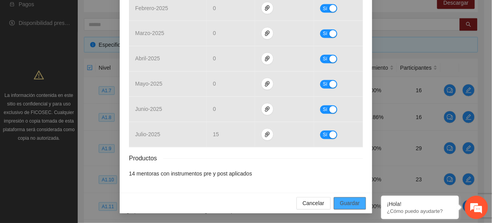
click at [346, 206] on span "Guardar" at bounding box center [350, 203] width 20 height 9
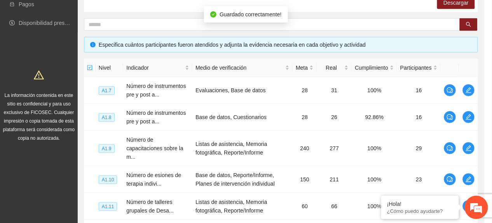
scroll to position [313, 0]
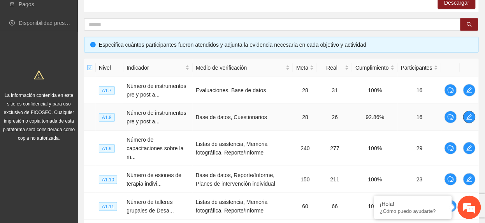
click at [464, 118] on span "edit" at bounding box center [469, 117] width 12 height 6
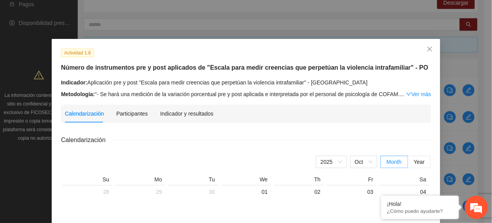
click at [178, 119] on div "Indicador y resultados" at bounding box center [186, 114] width 53 height 18
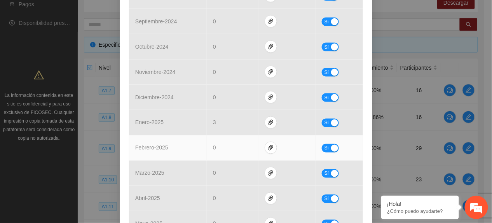
scroll to position [311, 0]
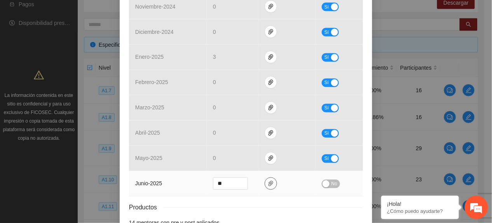
click at [268, 184] on icon "paper-clip" at bounding box center [271, 183] width 6 height 6
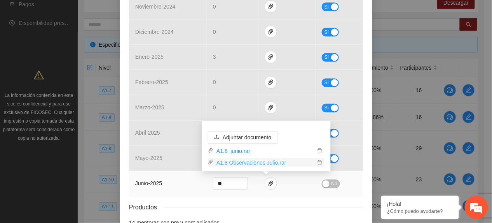
click at [243, 159] on link "A1.8 Observaciones Julio.rar" at bounding box center [265, 162] width 102 height 9
